Goal: Information Seeking & Learning: Check status

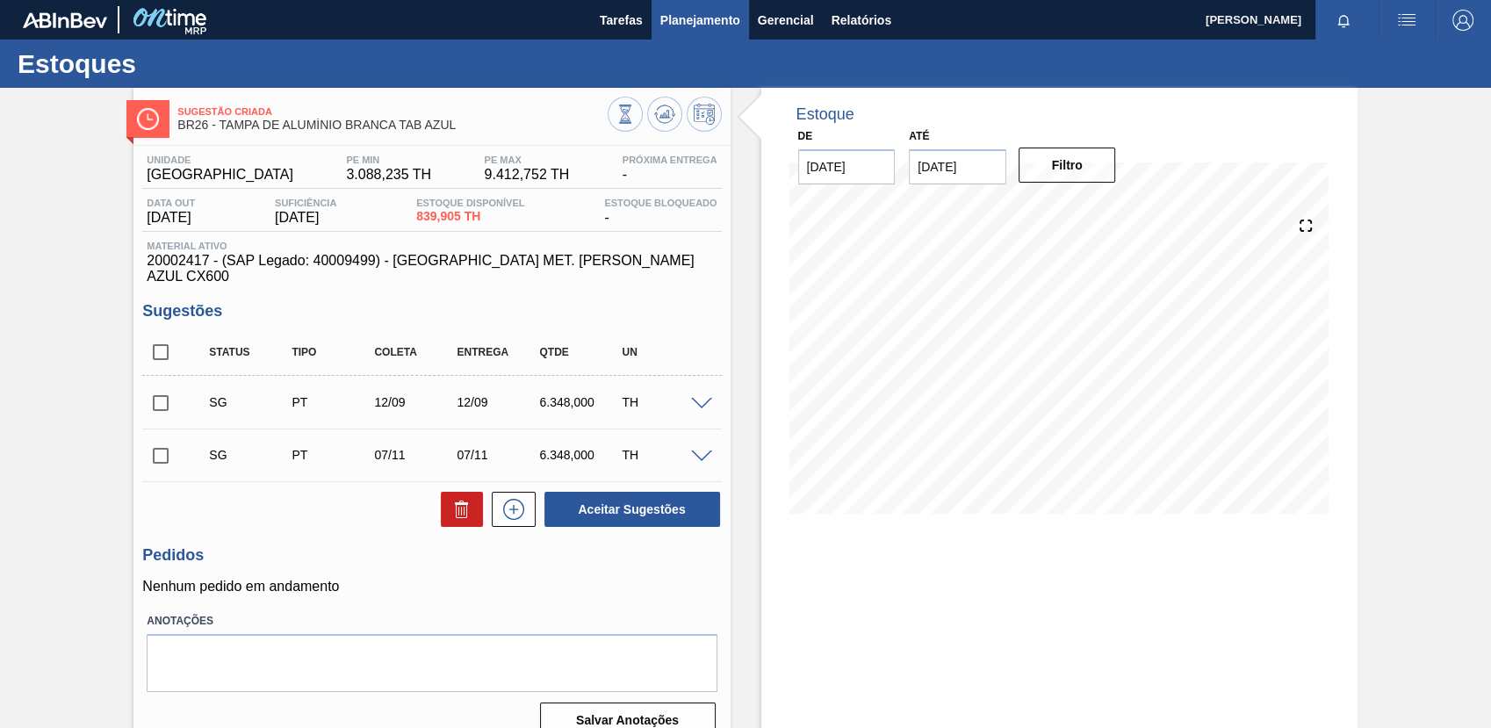
click at [709, 19] on span "Planejamento" at bounding box center [700, 20] width 80 height 21
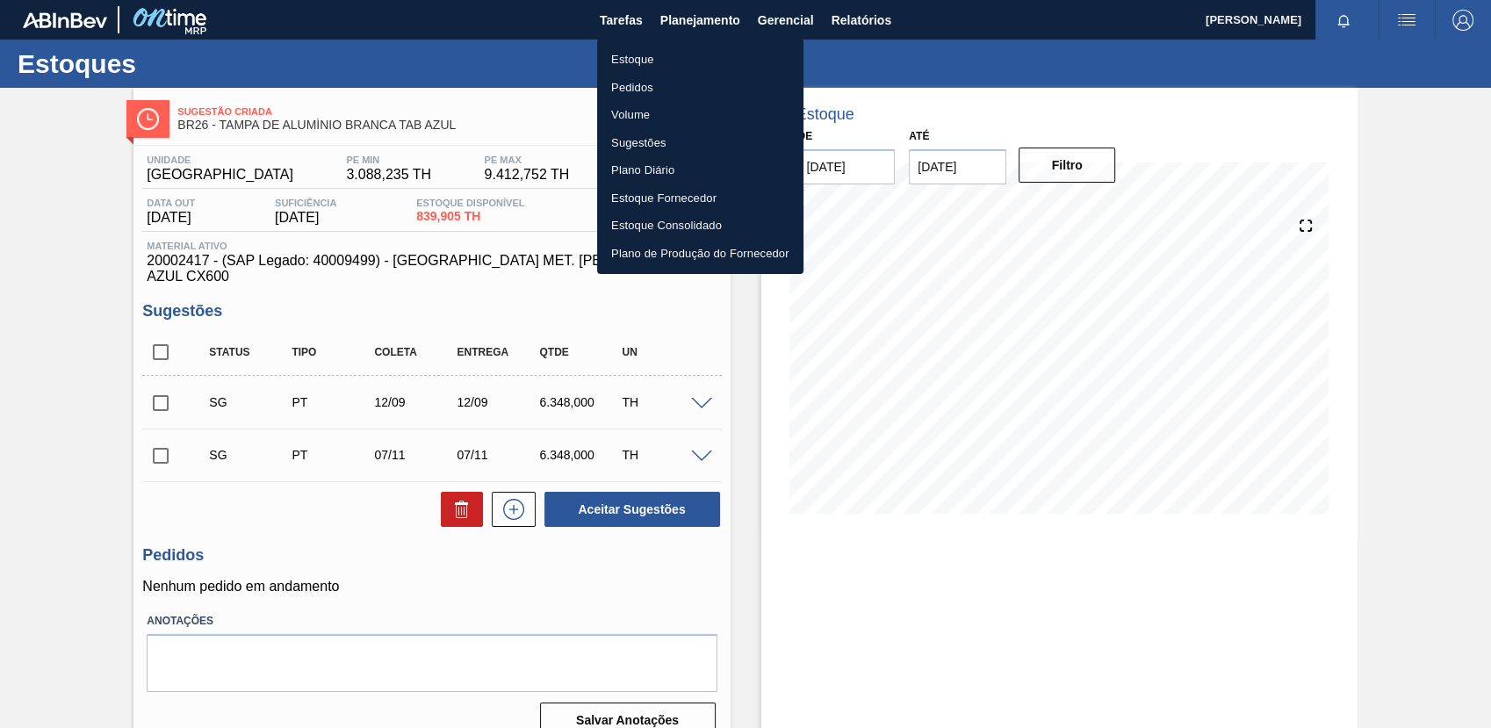
drag, startPoint x: 721, startPoint y: 52, endPoint x: 1013, endPoint y: 9, distance: 295.5
click at [722, 52] on li "Estoque" at bounding box center [700, 60] width 206 height 28
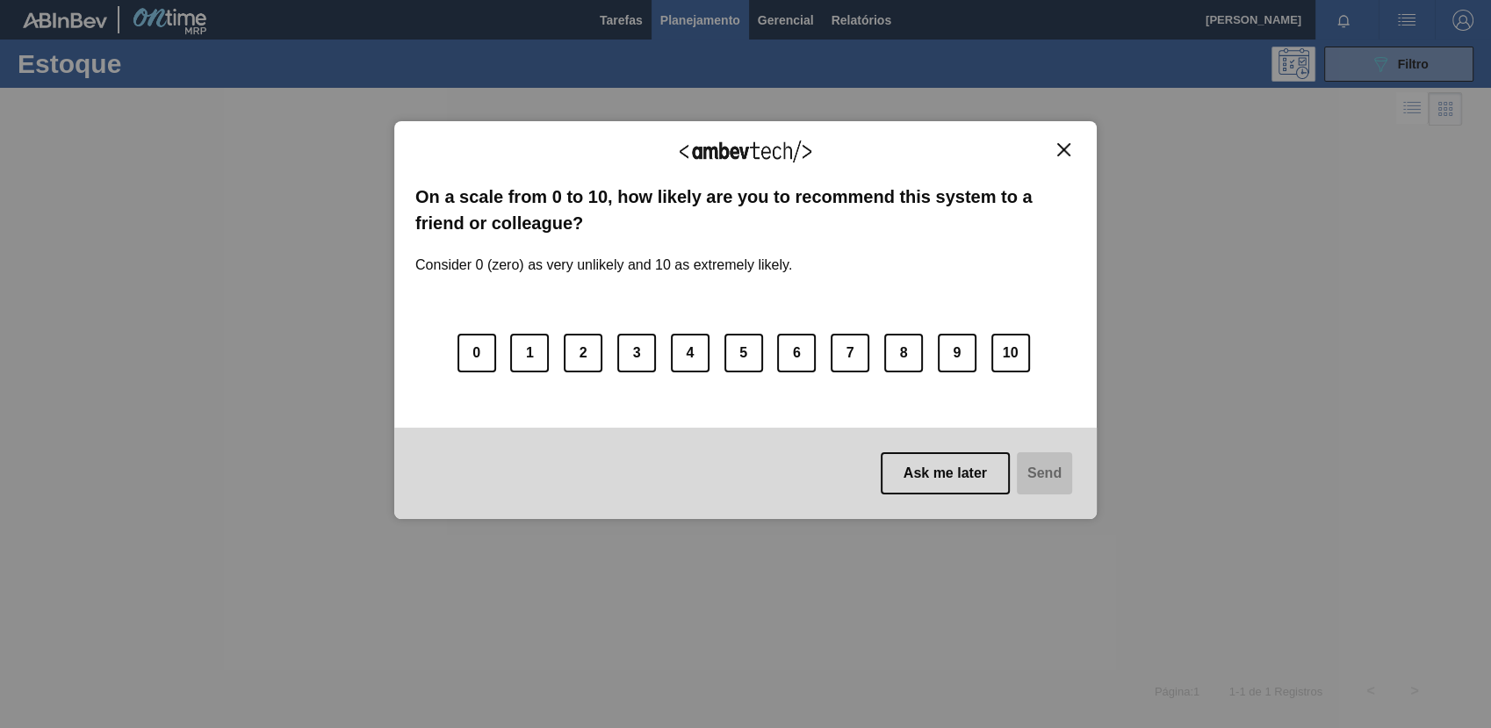
click at [1071, 156] on div "We appreciate your feedback!" at bounding box center [745, 162] width 660 height 41
click at [1060, 151] on img "Close" at bounding box center [1063, 149] width 13 height 13
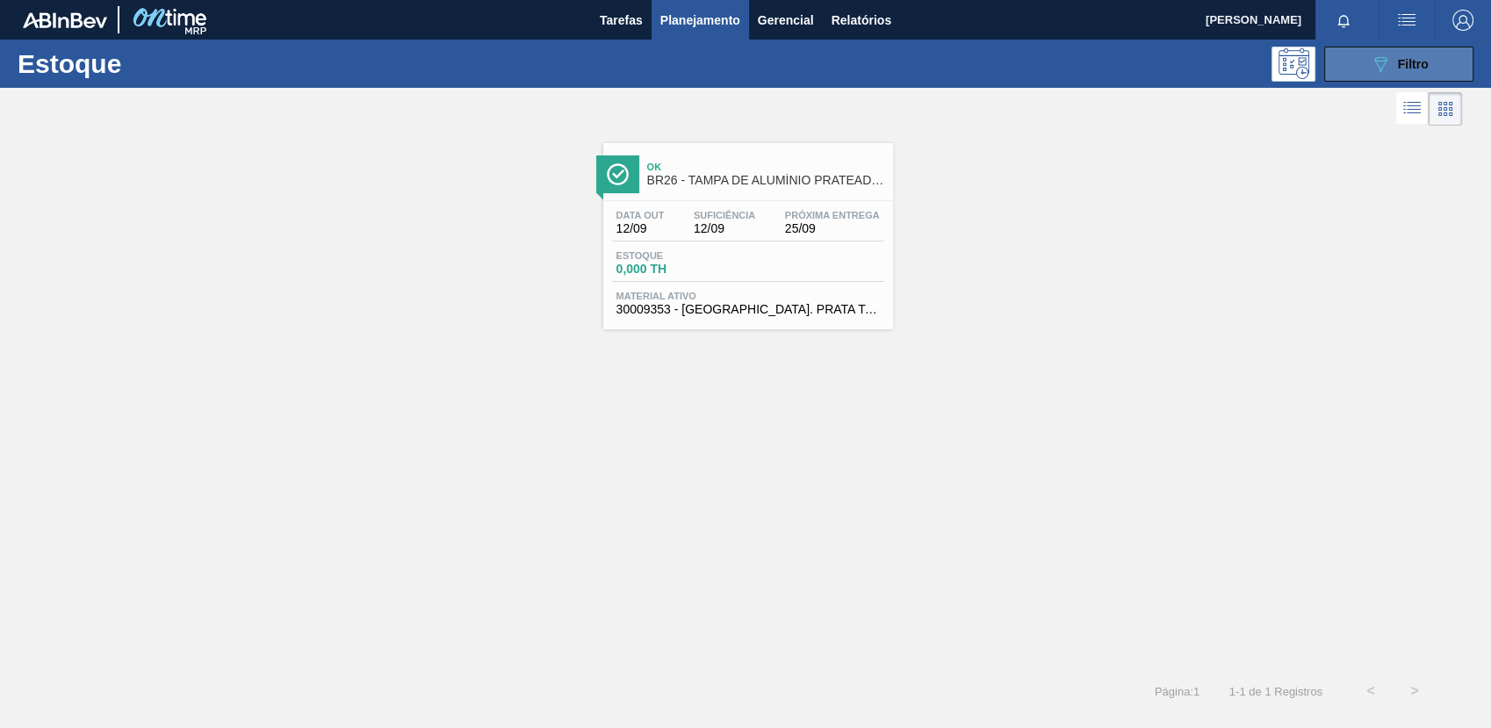
click at [1370, 55] on icon "089F7B8B-B2A5-4AFE-B5C0-19BA573D28AC" at bounding box center [1379, 64] width 21 height 21
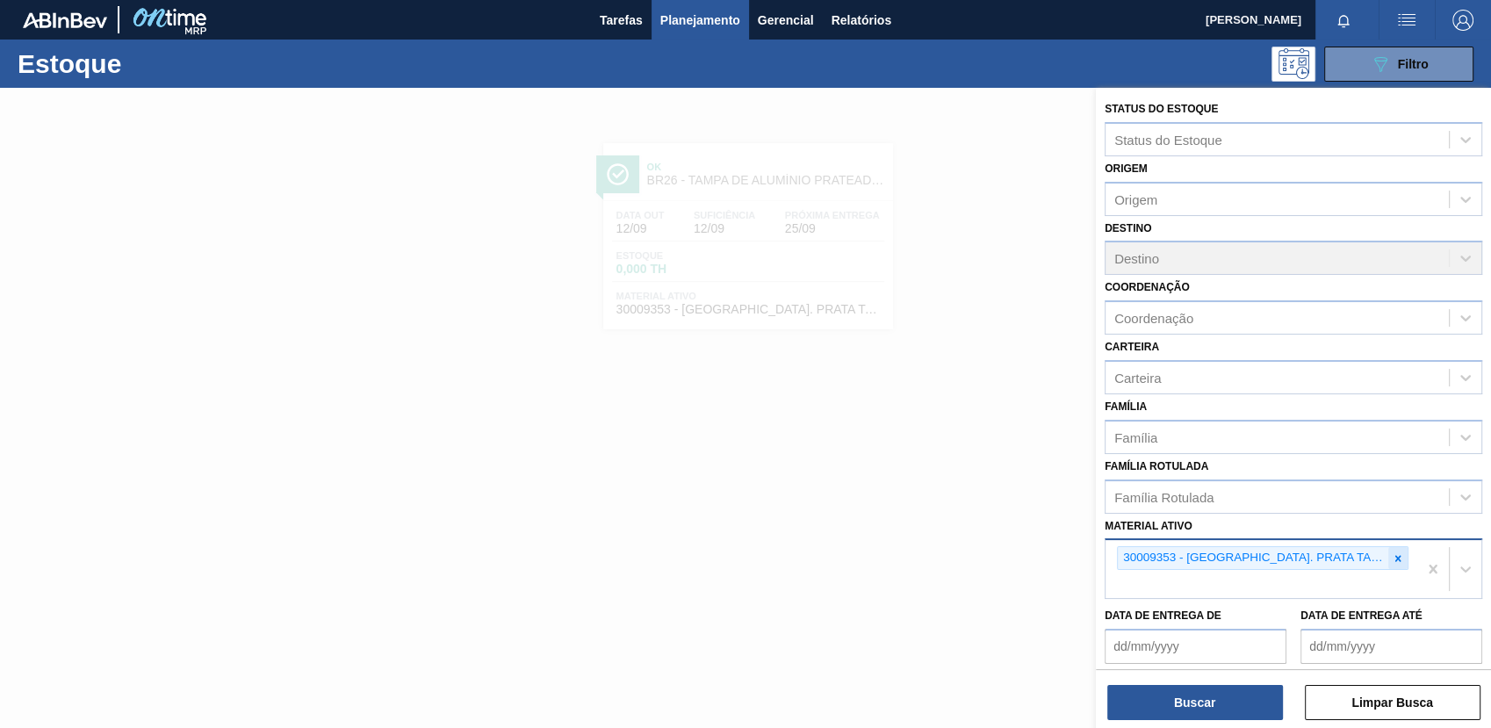
click at [1391, 557] on icon at bounding box center [1397, 558] width 12 height 12
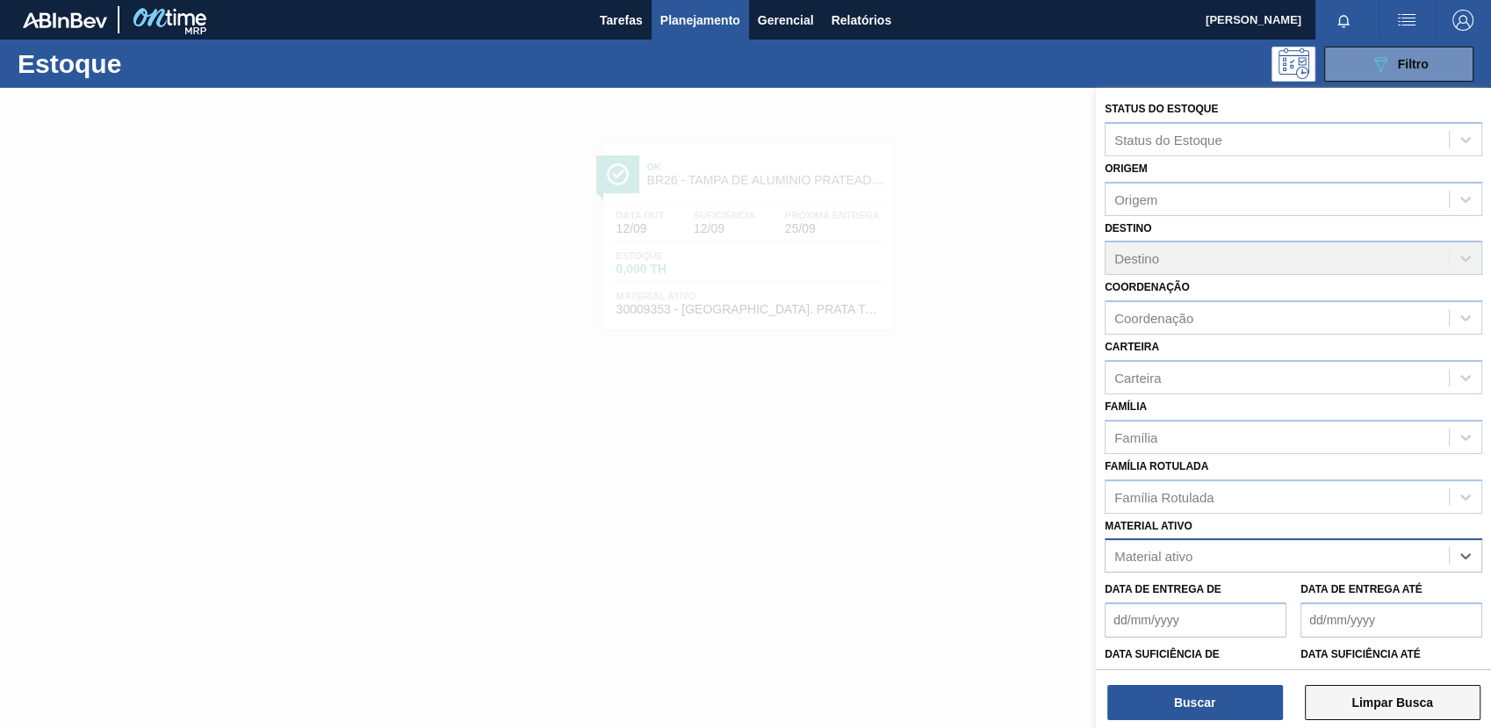
paste ativo "20008538"
type ativo "20008538"
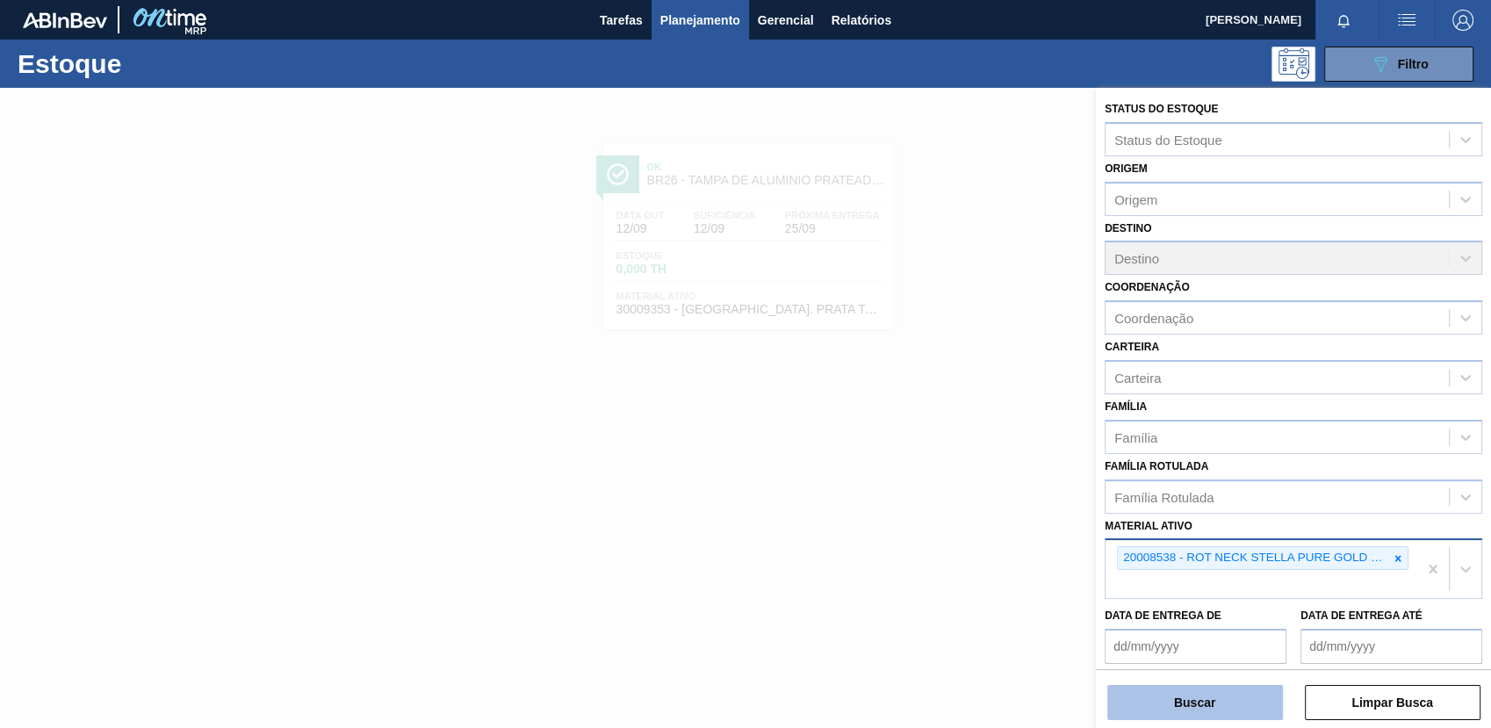
click at [1203, 708] on button "Buscar" at bounding box center [1195, 702] width 176 height 35
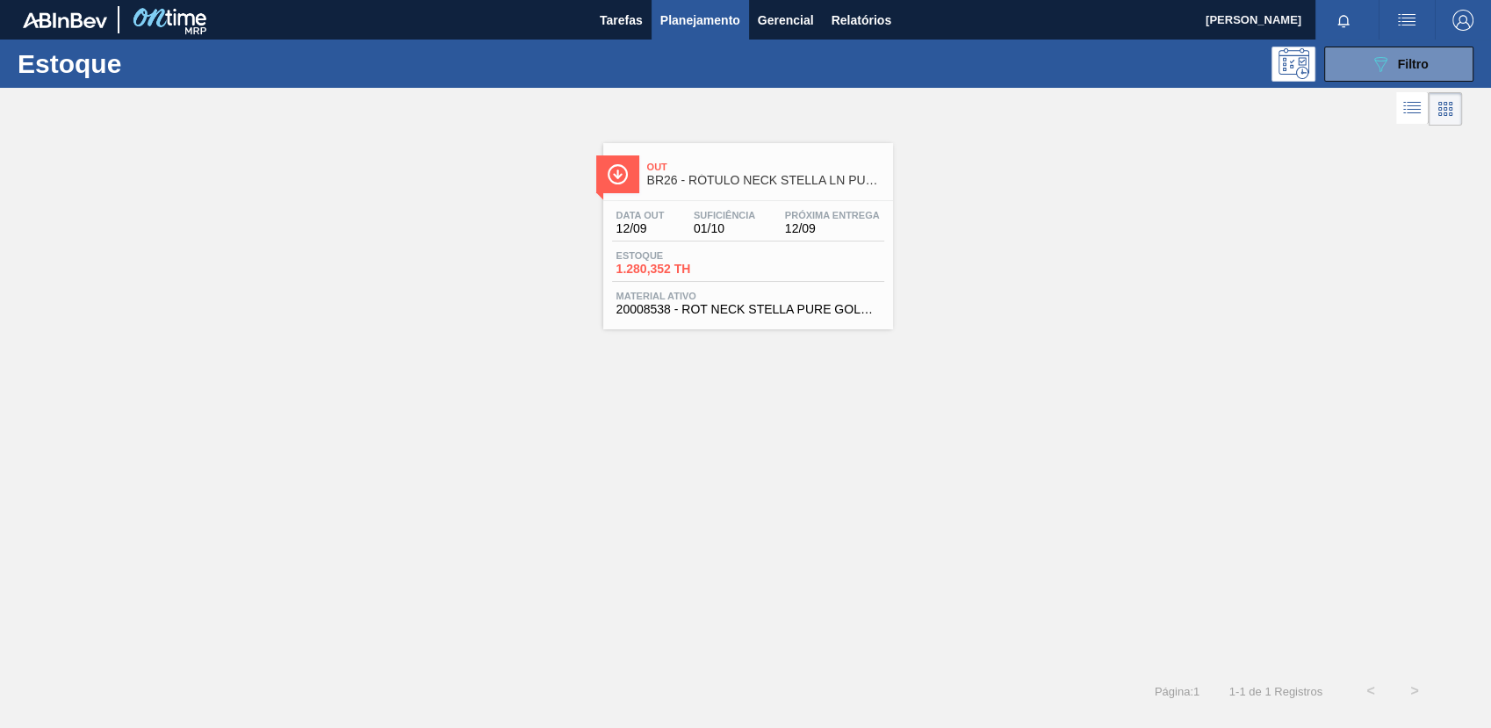
click at [718, 264] on span "1.280,352 TH" at bounding box center [677, 268] width 123 height 13
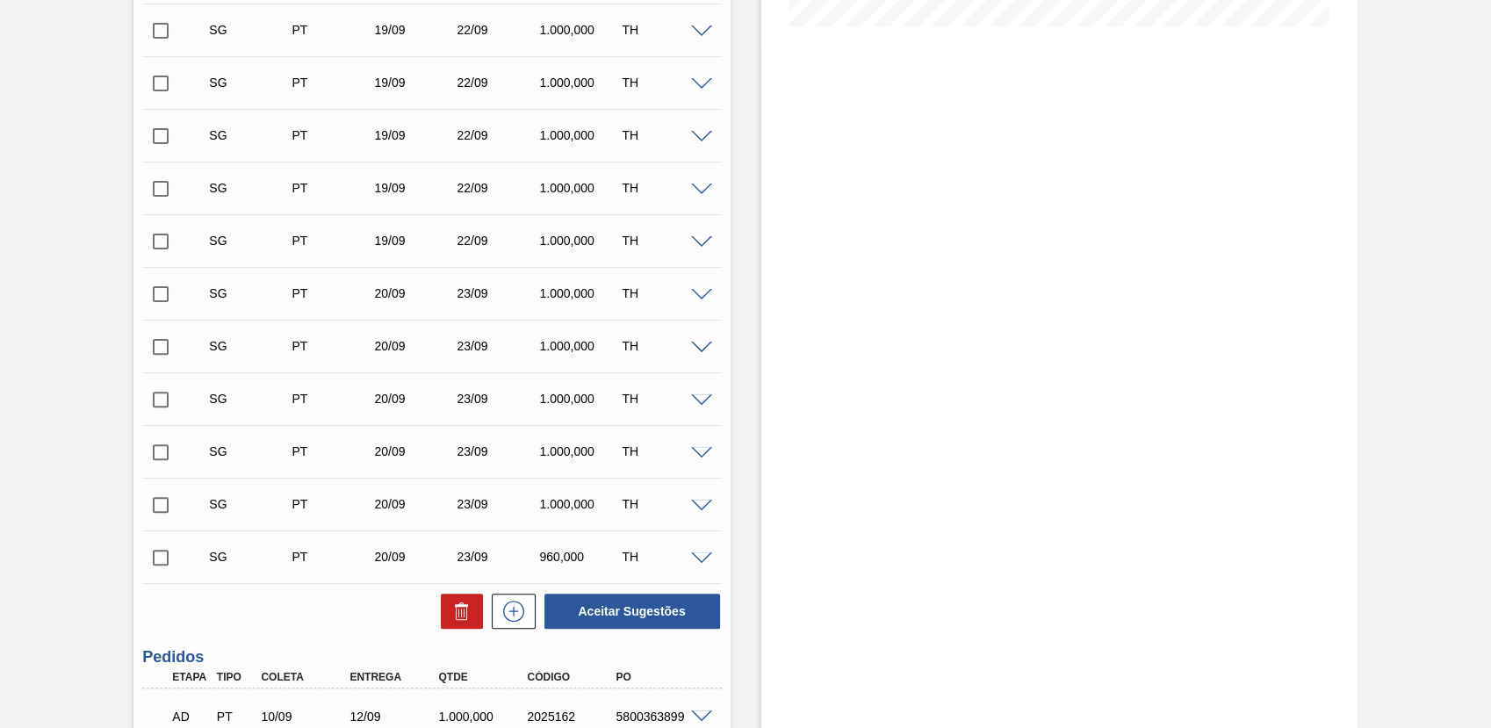
scroll to position [646, 0]
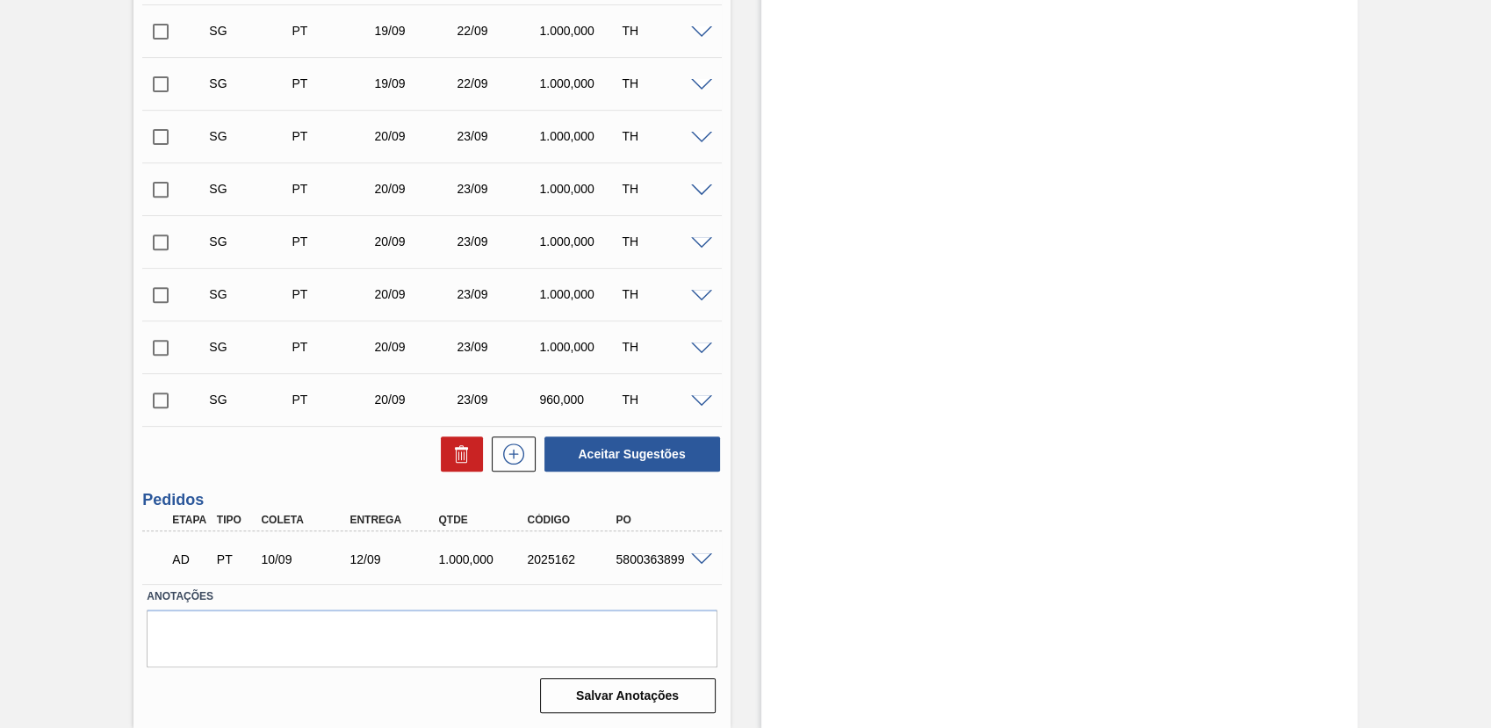
click at [693, 557] on span at bounding box center [701, 559] width 21 height 13
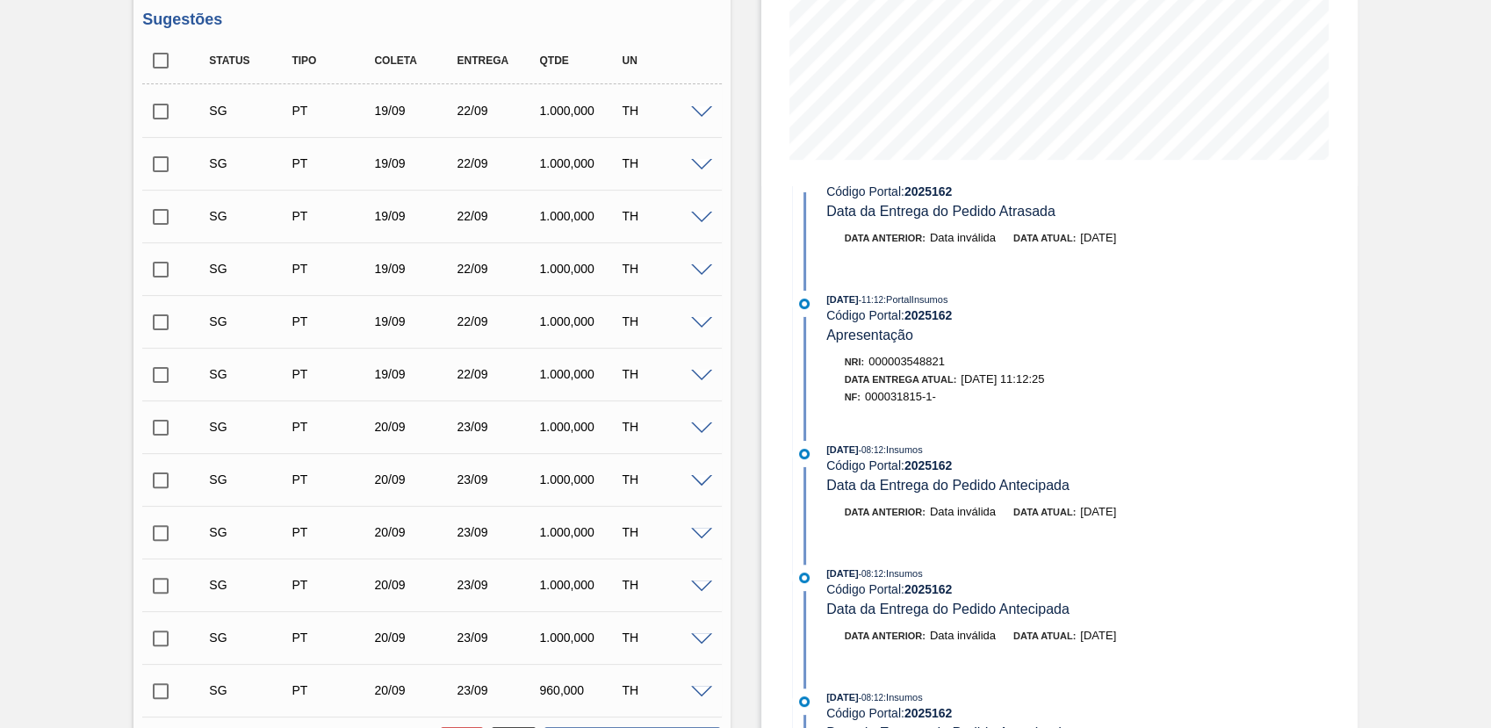
scroll to position [1170, 0]
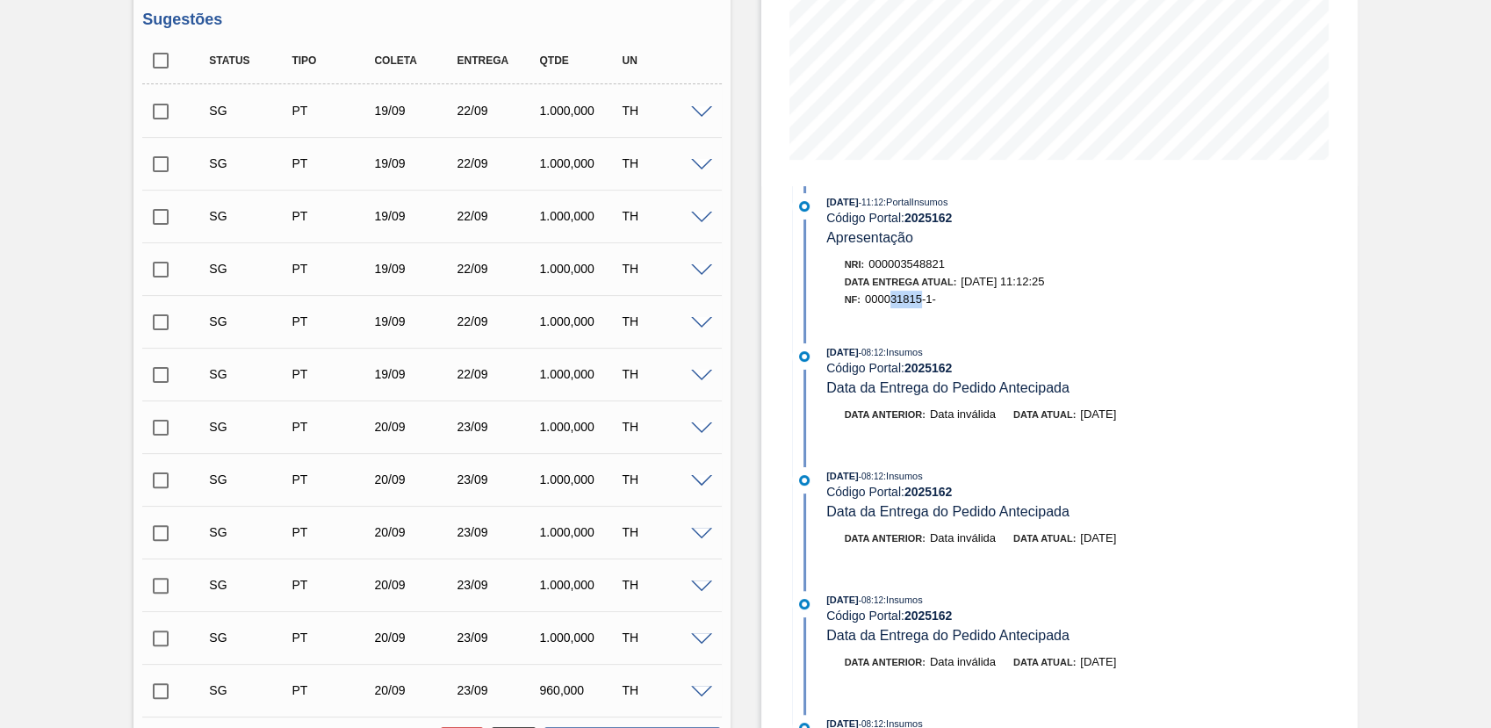
drag, startPoint x: 889, startPoint y: 313, endPoint x: 921, endPoint y: 313, distance: 31.6
click at [921, 305] on span "000031815-1-" at bounding box center [900, 298] width 71 height 13
copy span "31815"
